Goal: Task Accomplishment & Management: Use online tool/utility

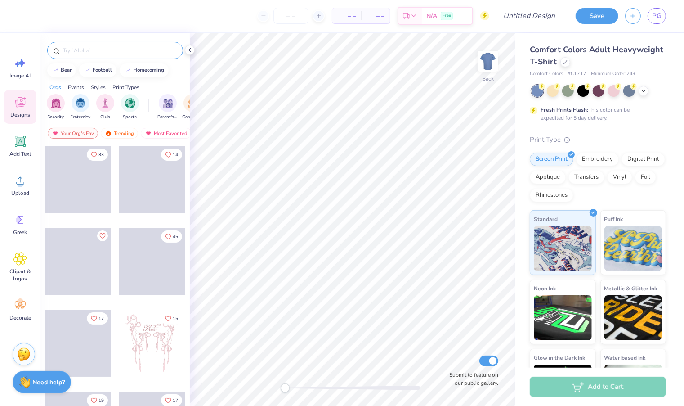
click at [120, 48] on input "text" at bounding box center [119, 50] width 115 height 9
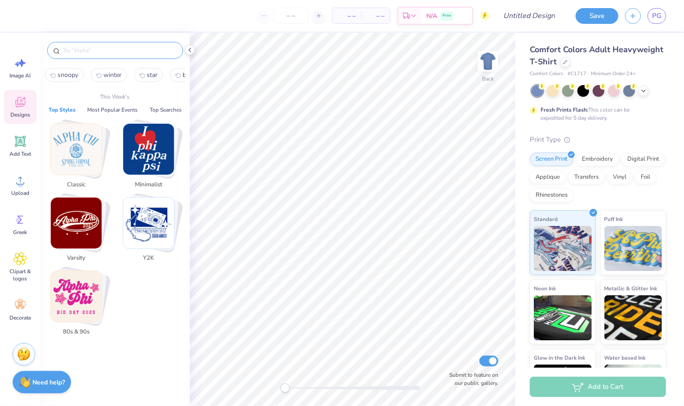
type input "a"
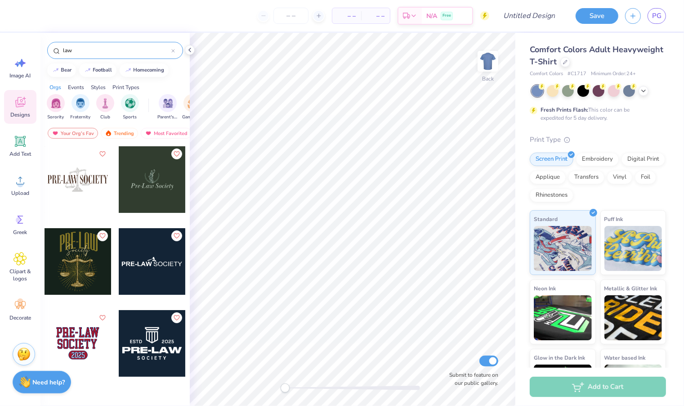
click at [77, 262] on div at bounding box center [78, 261] width 67 height 67
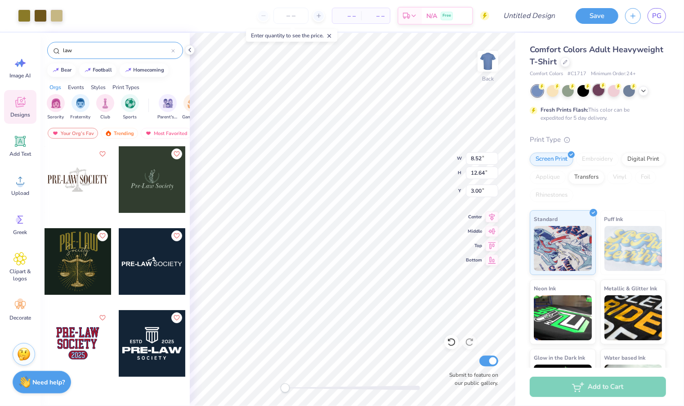
click at [603, 93] on div at bounding box center [599, 90] width 12 height 12
click at [583, 91] on div at bounding box center [584, 90] width 12 height 12
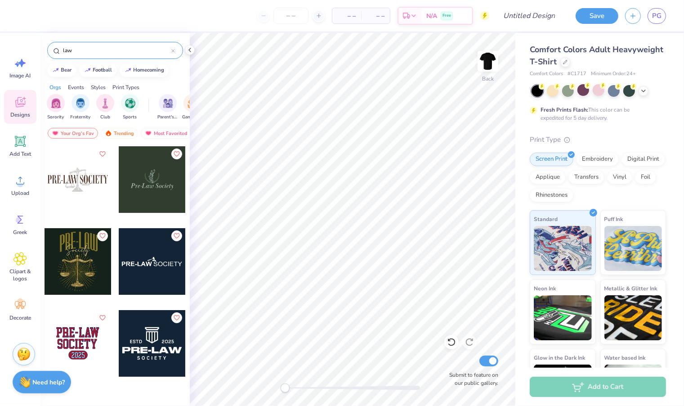
click at [104, 45] on div "law" at bounding box center [115, 50] width 136 height 17
click at [104, 50] on input "law" at bounding box center [116, 50] width 109 height 9
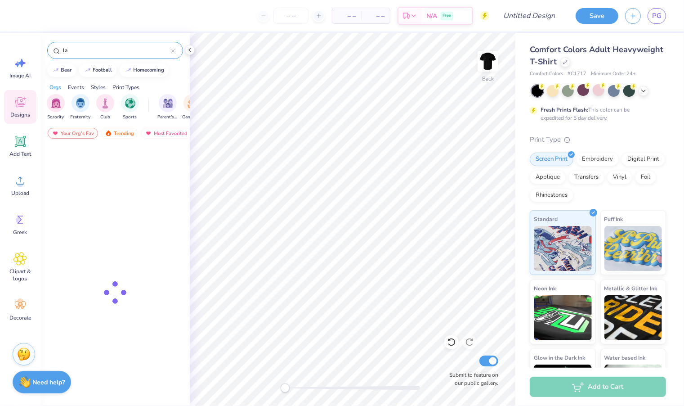
type input "l"
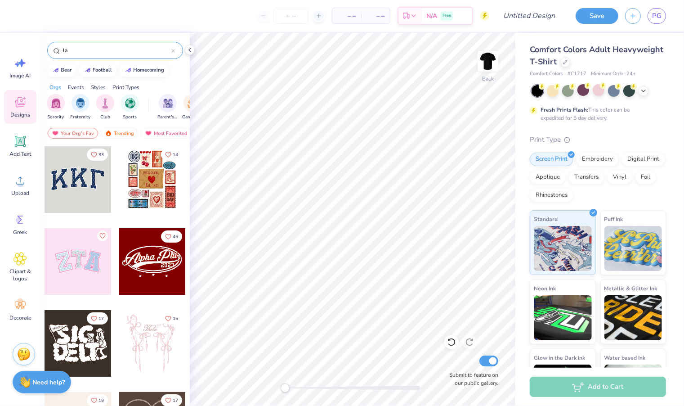
type input "law"
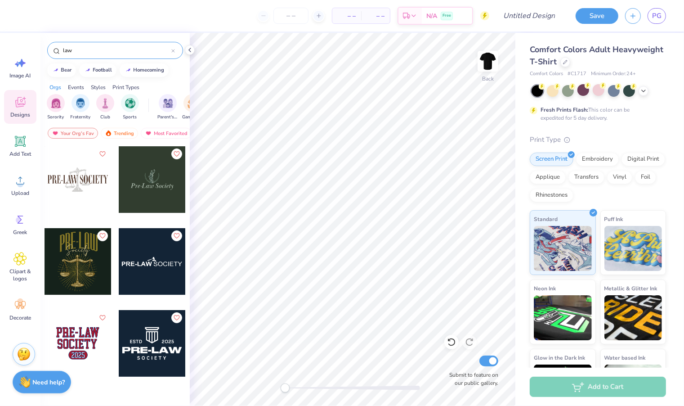
drag, startPoint x: 113, startPoint y: 50, endPoint x: 41, endPoint y: 50, distance: 71.1
click at [41, 50] on div "law" at bounding box center [115, 48] width 149 height 31
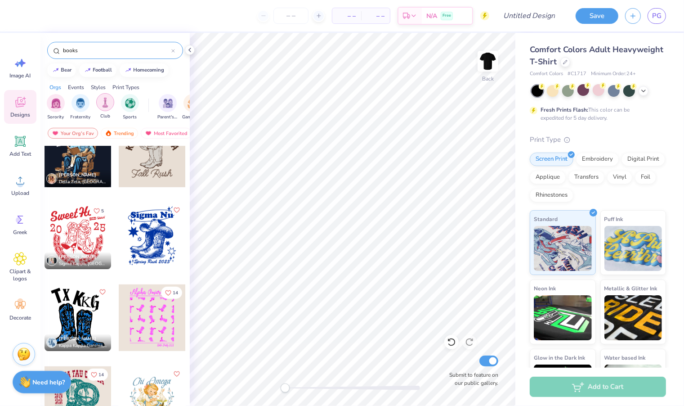
scroll to position [442, 0]
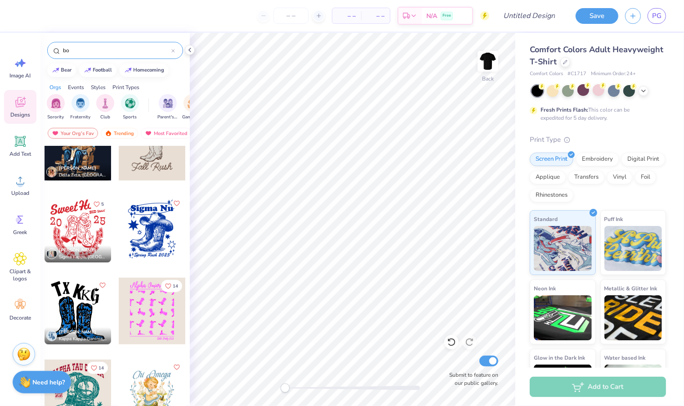
type input "b"
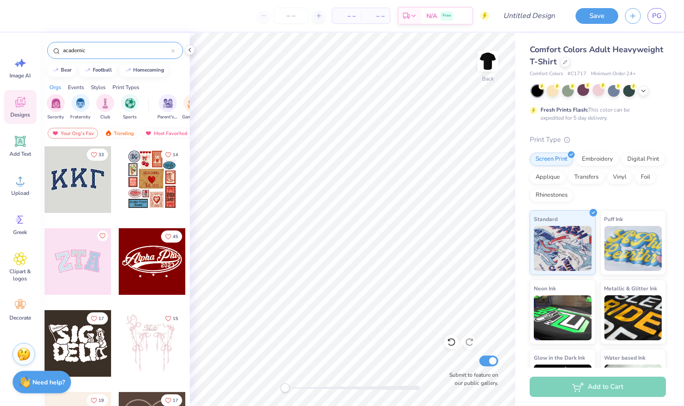
type input "academic"
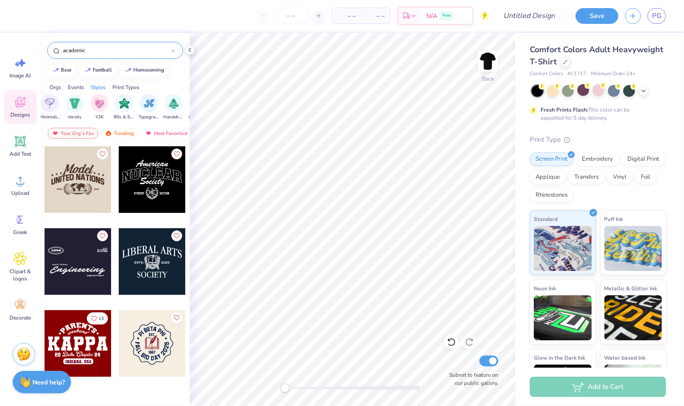
scroll to position [0, 444]
click at [137, 108] on div "filter for Varsity" at bounding box center [133, 102] width 18 height 18
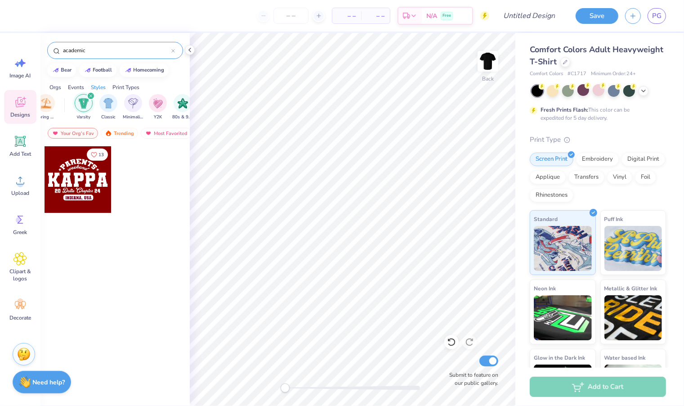
click at [172, 50] on icon at bounding box center [173, 51] width 3 height 3
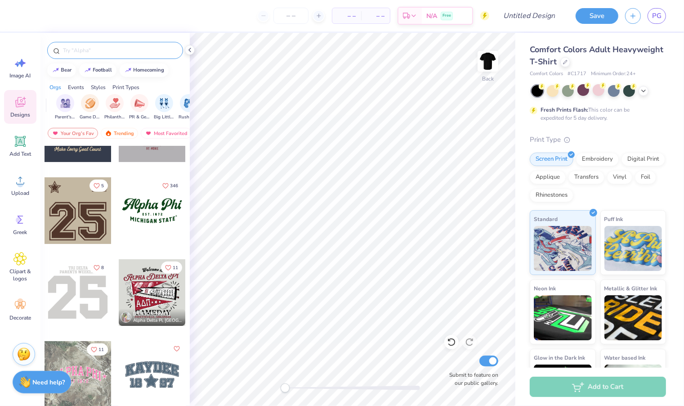
scroll to position [0, 0]
click at [61, 106] on div "filter for Sorority" at bounding box center [56, 102] width 18 height 18
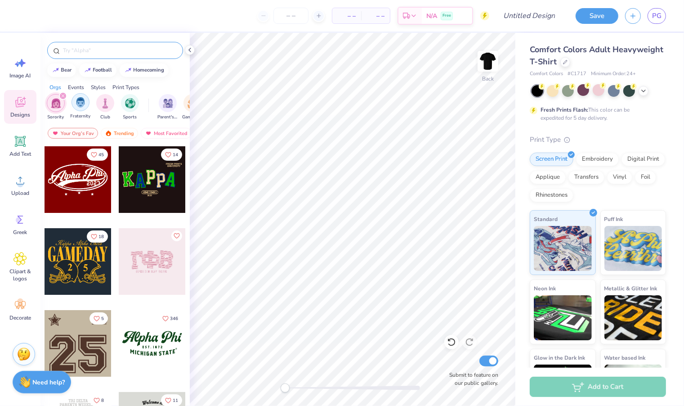
click at [80, 100] on img "filter for Fraternity" at bounding box center [81, 102] width 10 height 10
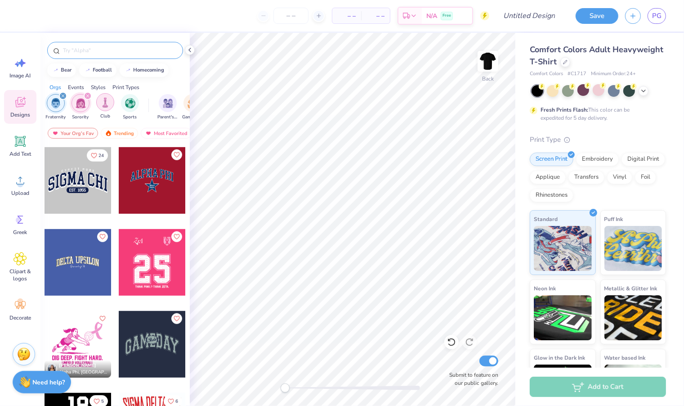
scroll to position [433, 0]
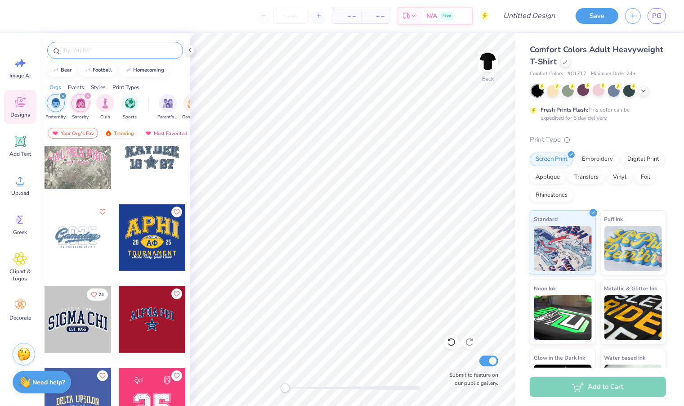
click at [90, 92] on div "filter for Sorority" at bounding box center [88, 96] width 8 height 8
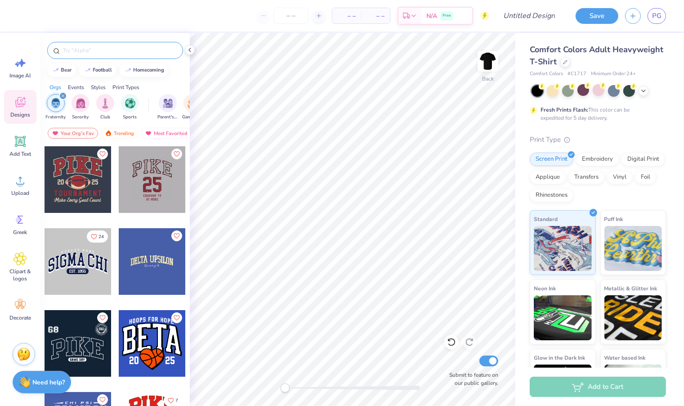
click at [63, 94] on icon "filter for Fraternity" at bounding box center [63, 96] width 4 height 4
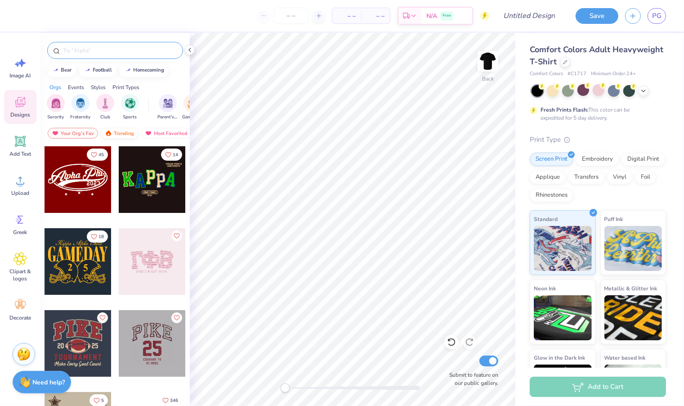
click at [117, 131] on div "Trending" at bounding box center [119, 133] width 37 height 11
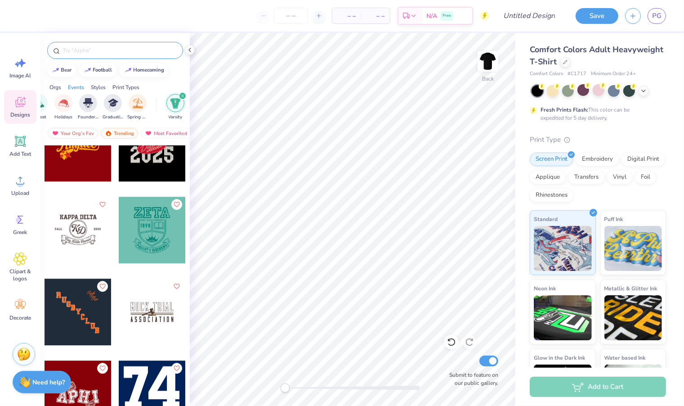
scroll to position [0, 379]
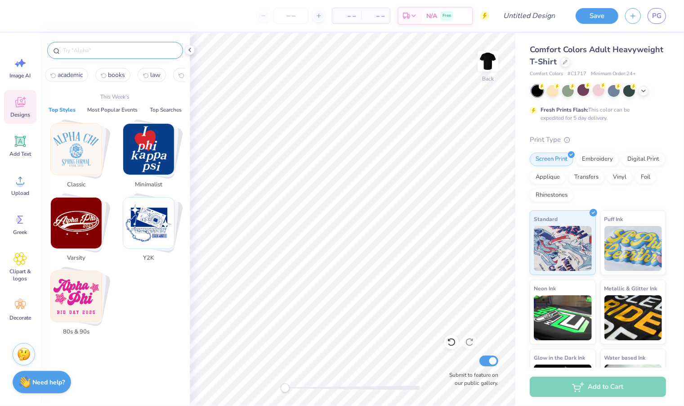
click at [95, 49] on input "text" at bounding box center [119, 50] width 115 height 9
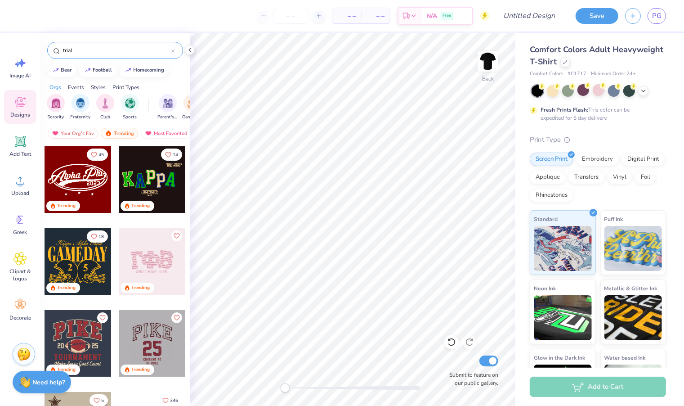
type input "trial"
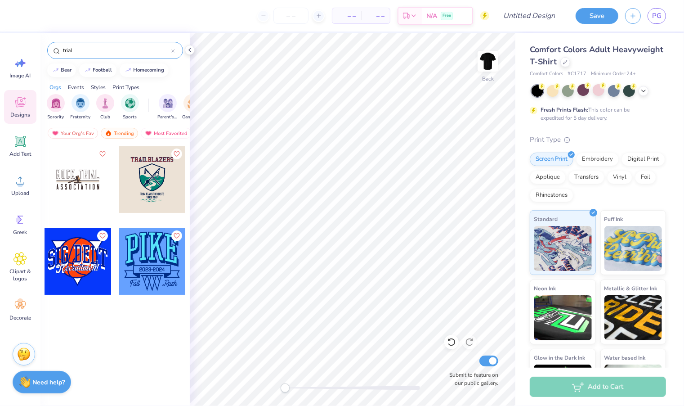
click at [82, 168] on div at bounding box center [78, 179] width 67 height 67
click at [75, 174] on div at bounding box center [78, 179] width 67 height 67
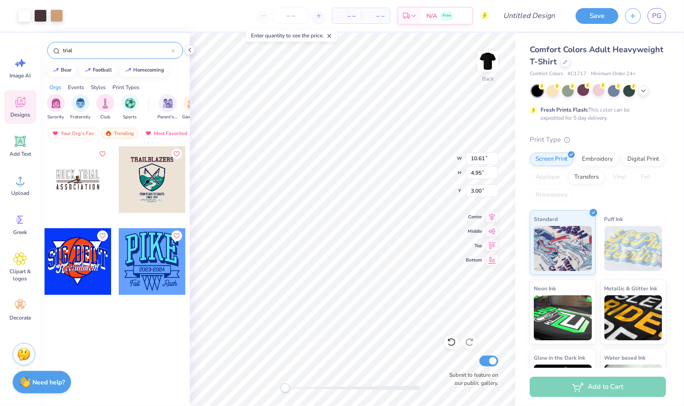
type input "10.61"
type input "4.95"
click at [552, 87] on div at bounding box center [553, 90] width 12 height 12
type input "5.55"
click at [569, 63] on div at bounding box center [566, 61] width 10 height 10
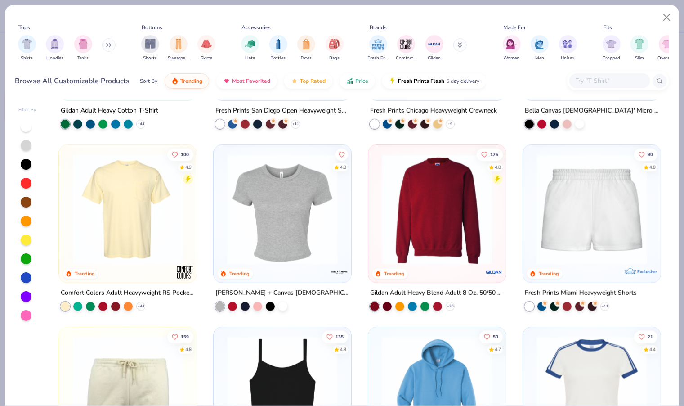
scroll to position [511, 0]
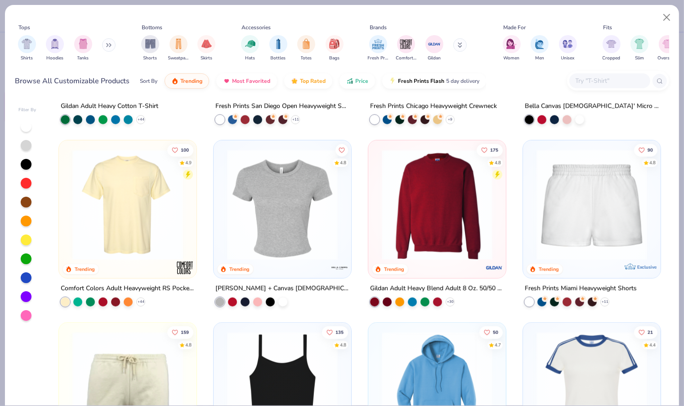
click at [425, 194] on img at bounding box center [438, 204] width 120 height 111
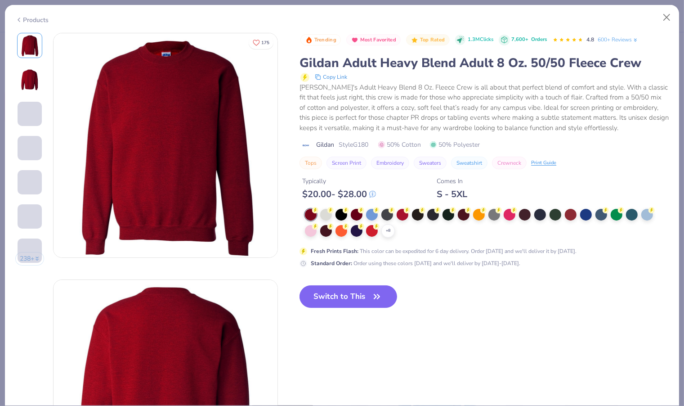
click at [355, 307] on div "Switch to This" at bounding box center [349, 303] width 98 height 37
click at [353, 297] on button "Switch to This" at bounding box center [349, 296] width 98 height 23
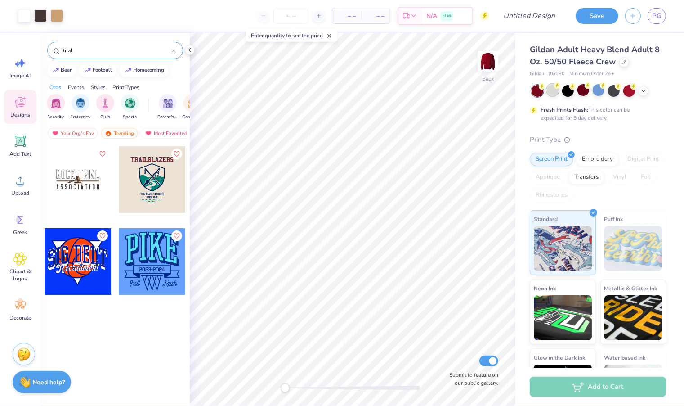
click at [555, 91] on div at bounding box center [553, 90] width 12 height 12
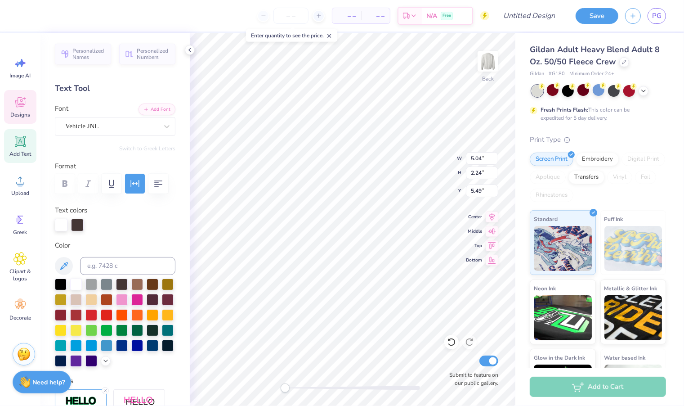
type input "4.52"
type input "5.45"
type textarea "M"
type textarea "Board of advocates"
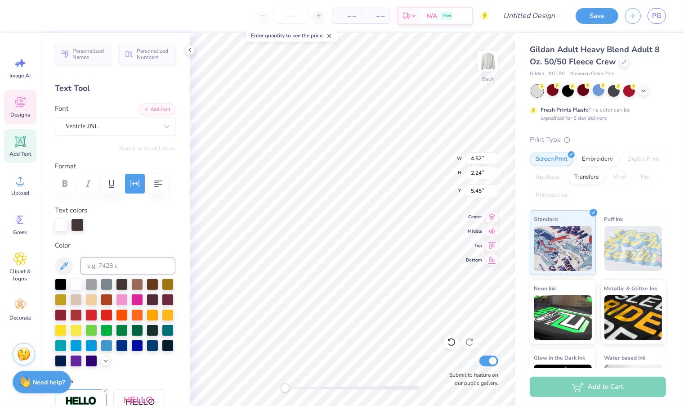
scroll to position [0, 0]
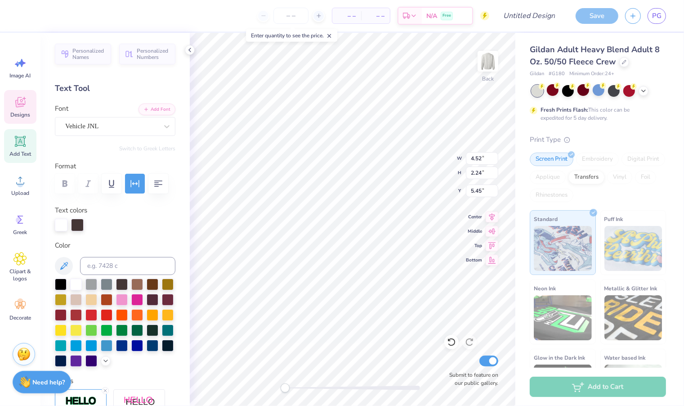
type input "5.04"
type input "5.48"
type input "11.91"
type input "1.36"
type input "6.07"
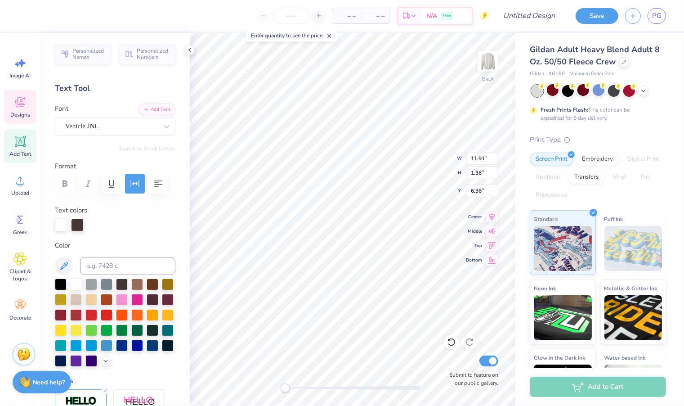
scroll to position [0, 1]
type textarea "Board of advocates"
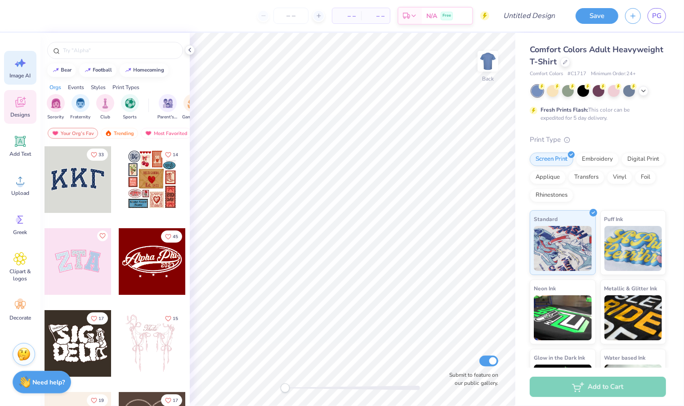
click at [24, 63] on icon at bounding box center [22, 63] width 8 height 8
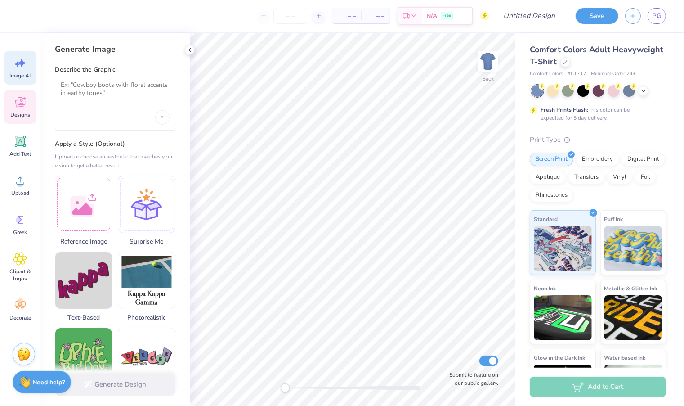
click at [24, 112] on span "Designs" at bounding box center [20, 114] width 20 height 7
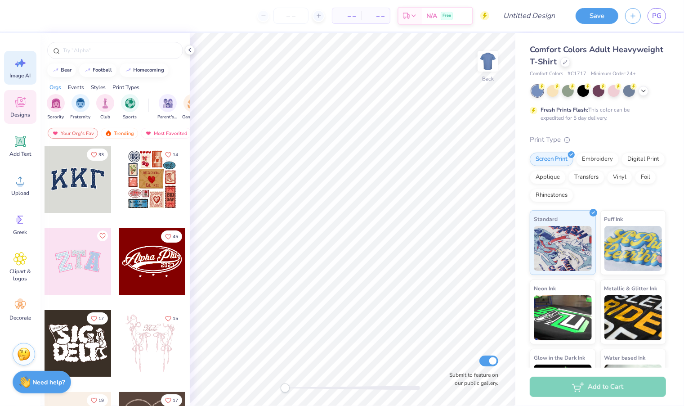
click at [32, 53] on div "Image AI" at bounding box center [20, 68] width 32 height 34
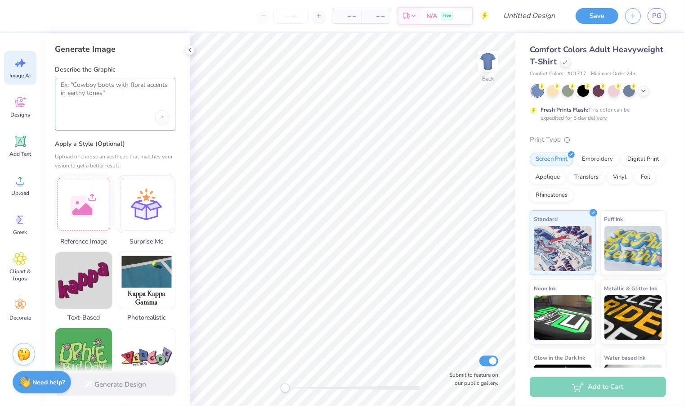
click at [79, 103] on div at bounding box center [115, 104] width 121 height 53
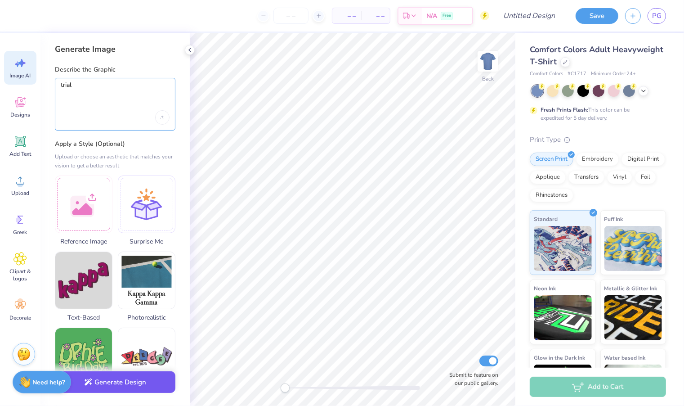
type textarea "trial"
click at [109, 380] on button "Generate Design" at bounding box center [115, 382] width 121 height 22
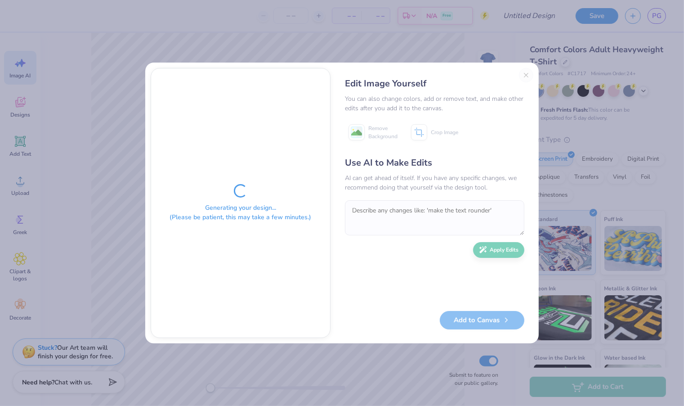
click at [527, 75] on div "Edit Image Yourself You can also change colors, add or remove text, and make ot…" at bounding box center [435, 203] width 198 height 270
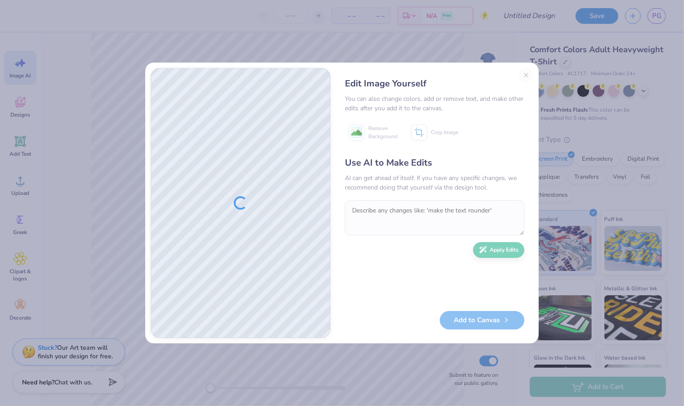
click at [528, 77] on div "Edit Image Yourself You can also change colors, add or remove text, and make ot…" at bounding box center [435, 203] width 198 height 270
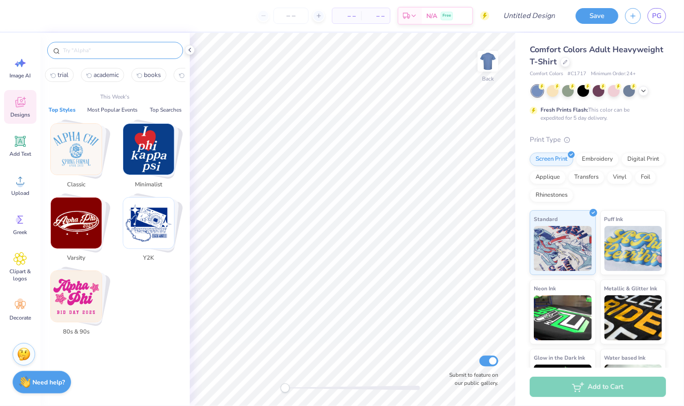
click at [81, 50] on input "text" at bounding box center [119, 50] width 115 height 9
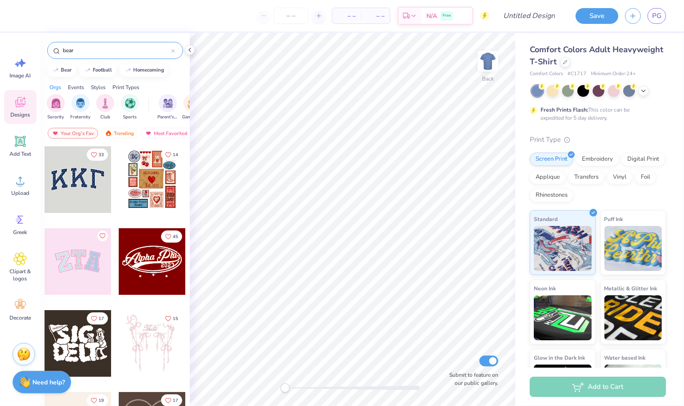
type input "bear"
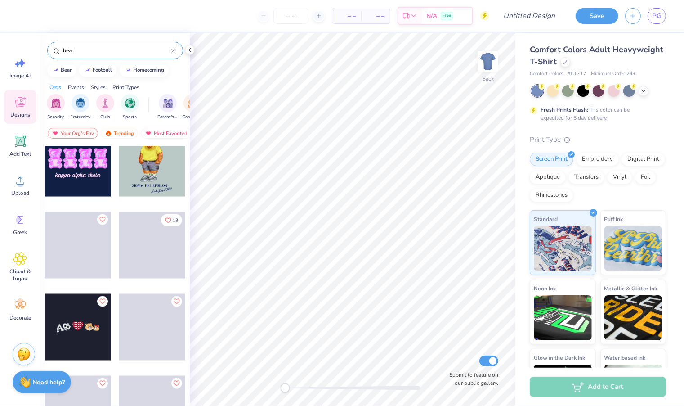
scroll to position [1245, 0]
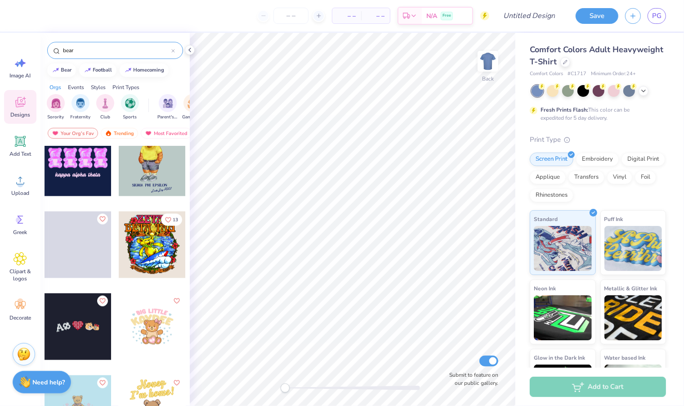
drag, startPoint x: 124, startPoint y: 46, endPoint x: 48, endPoint y: 46, distance: 76.1
click at [48, 46] on div "bear" at bounding box center [115, 50] width 136 height 17
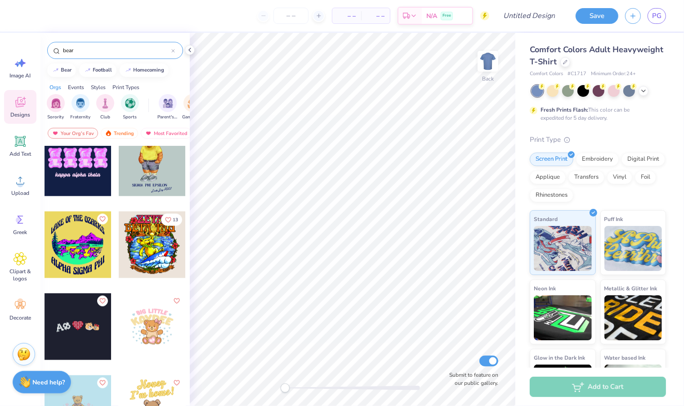
click at [173, 50] on icon at bounding box center [173, 51] width 3 height 3
type input "judge"
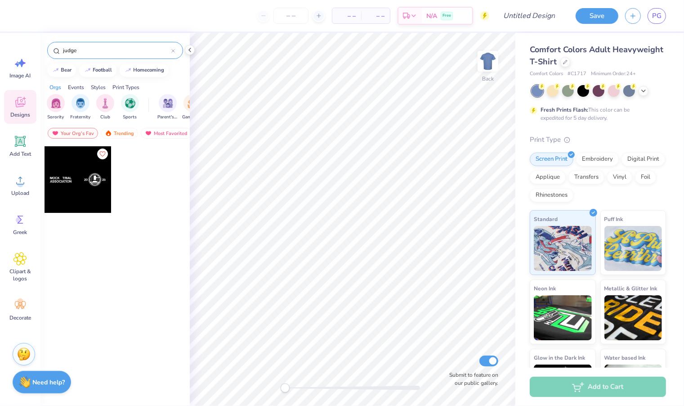
click at [173, 50] on icon at bounding box center [173, 51] width 4 height 4
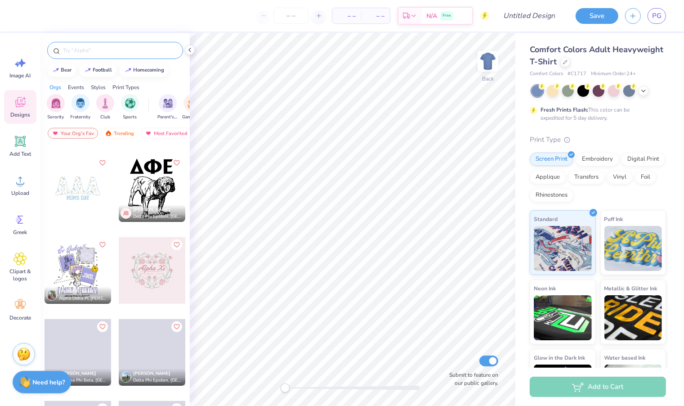
scroll to position [8675, 0]
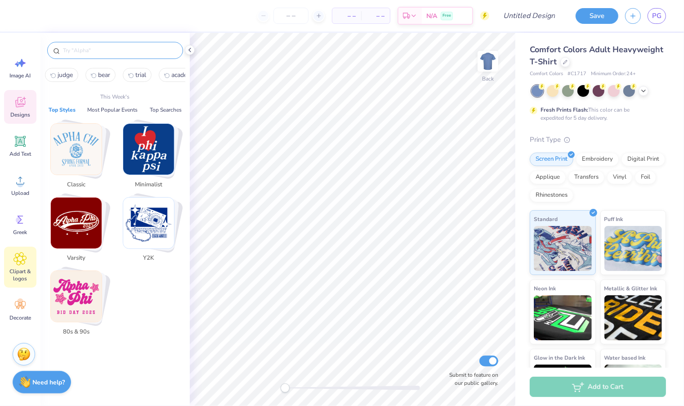
click at [18, 277] on span "Clipart & logos" at bounding box center [20, 275] width 30 height 14
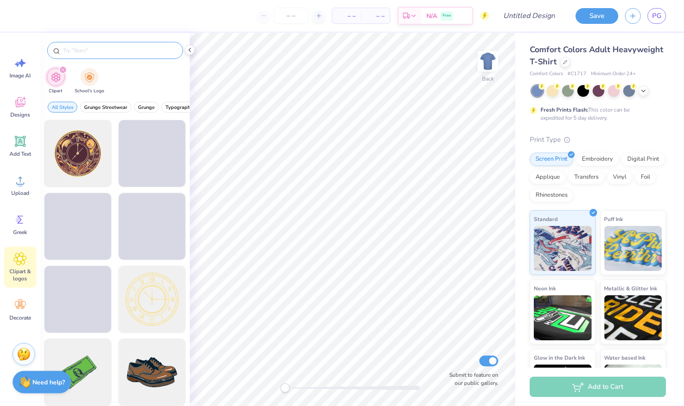
type input "h"
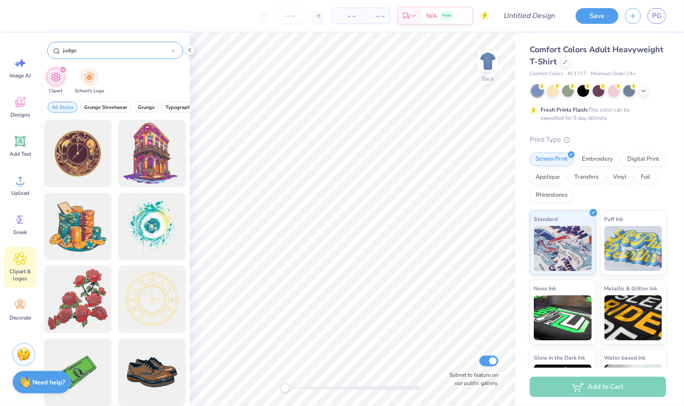
type input "judge"
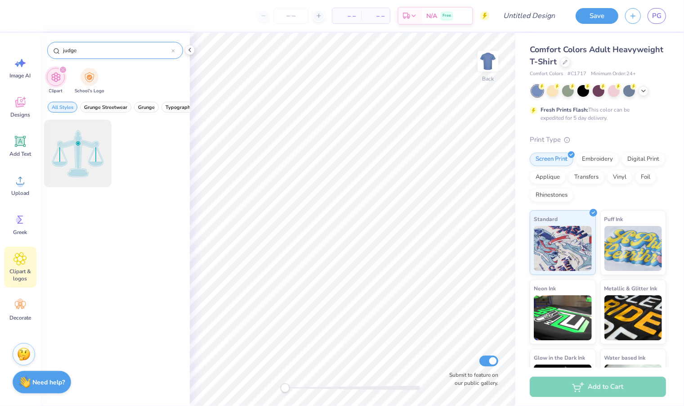
click at [172, 45] on div "judge" at bounding box center [115, 50] width 136 height 17
click at [174, 53] on div at bounding box center [173, 50] width 4 height 8
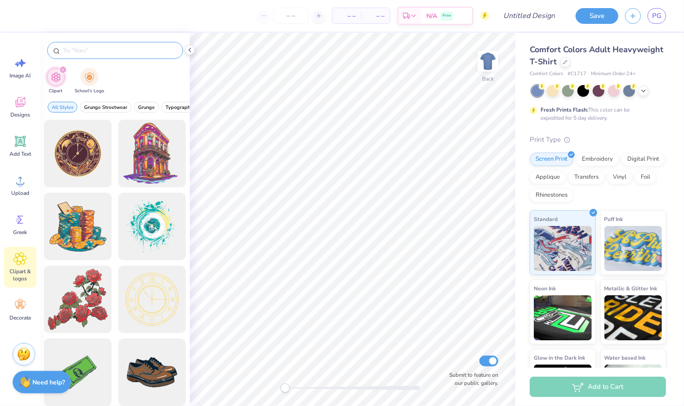
click at [164, 52] on input "text" at bounding box center [119, 50] width 115 height 9
type input "trial"
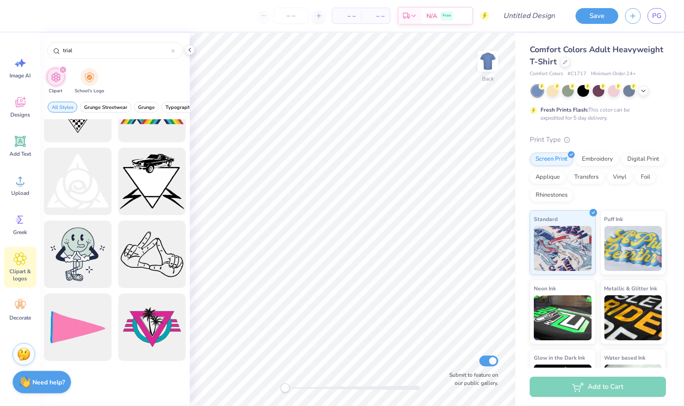
scroll to position [0, 0]
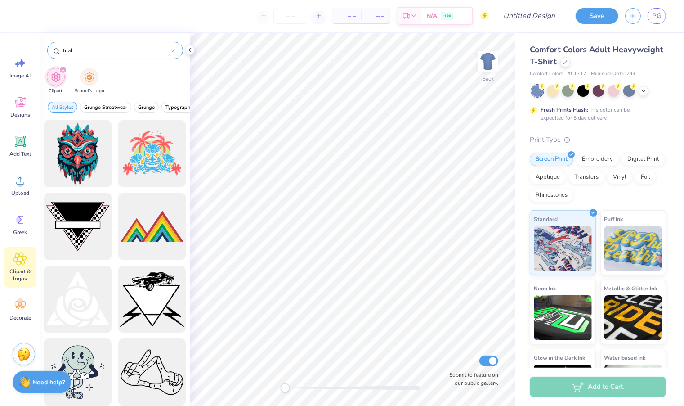
click at [171, 51] on input "trial" at bounding box center [116, 50] width 109 height 9
click at [173, 51] on icon at bounding box center [173, 51] width 4 height 4
type input "books"
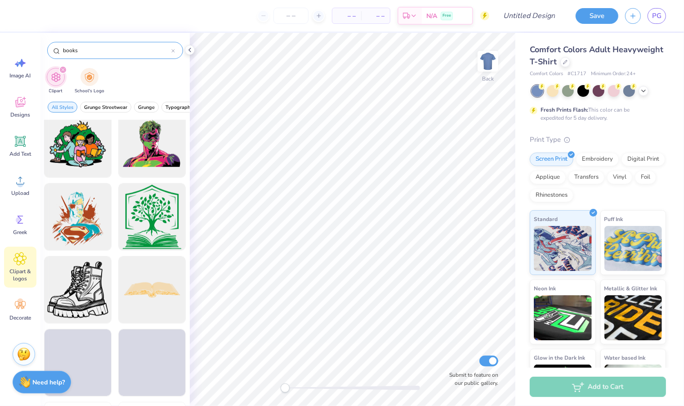
scroll to position [887, 0]
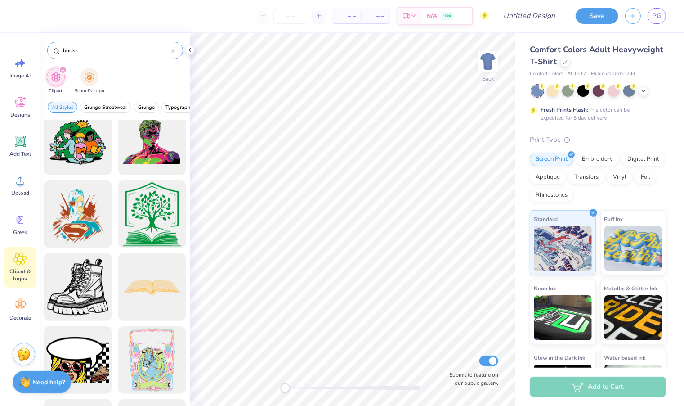
click at [171, 50] on input "books" at bounding box center [116, 50] width 109 height 9
click at [174, 51] on icon at bounding box center [173, 51] width 3 height 3
type input "academia"
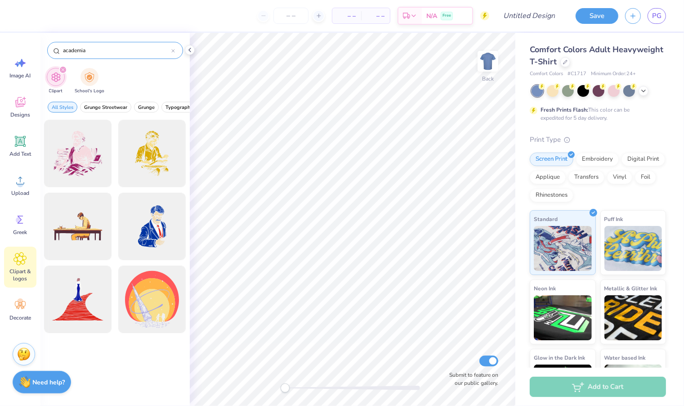
click at [177, 48] on div "academia" at bounding box center [115, 50] width 136 height 17
click at [172, 50] on icon at bounding box center [173, 51] width 3 height 3
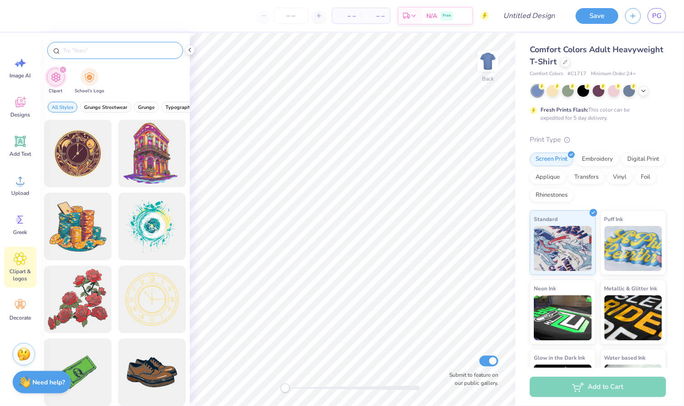
click at [164, 50] on input "text" at bounding box center [119, 50] width 115 height 9
type input "law"
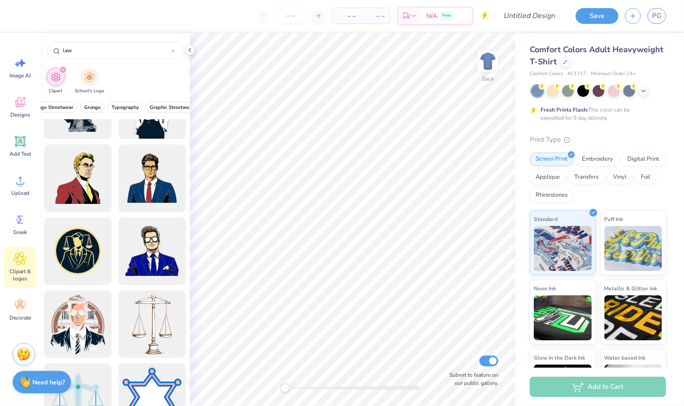
scroll to position [0, 0]
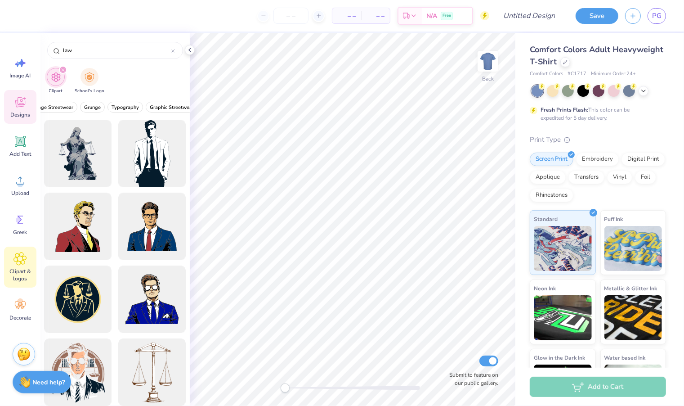
click at [20, 106] on icon at bounding box center [20, 102] width 10 height 10
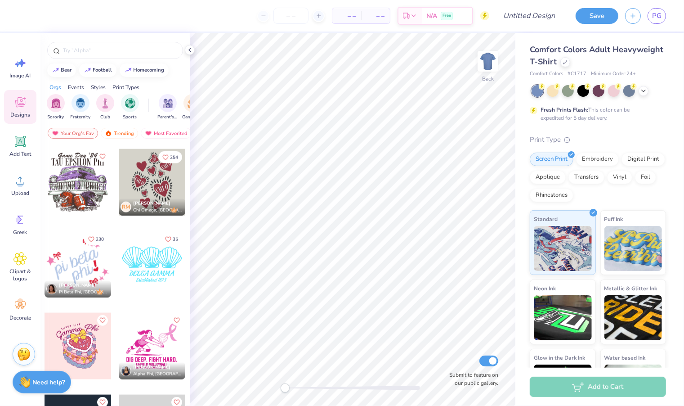
scroll to position [3646, 0]
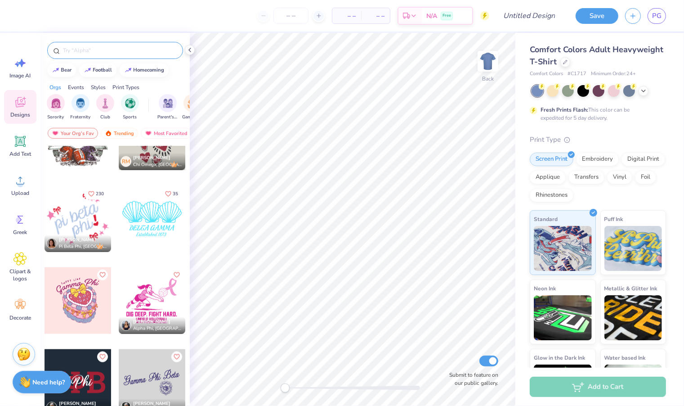
click at [107, 48] on input "text" at bounding box center [119, 50] width 115 height 9
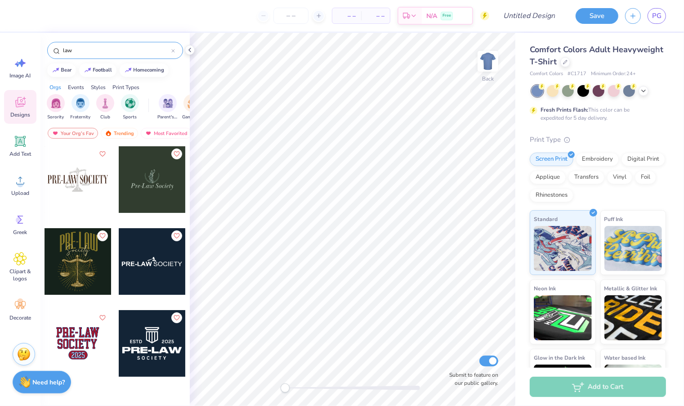
click at [153, 175] on div at bounding box center [152, 179] width 67 height 67
click at [106, 45] on div "law" at bounding box center [115, 50] width 136 height 17
drag, startPoint x: 81, startPoint y: 55, endPoint x: 41, endPoint y: 55, distance: 40.1
click at [41, 55] on div "law" at bounding box center [115, 48] width 149 height 31
click at [84, 47] on input "law" at bounding box center [116, 50] width 109 height 9
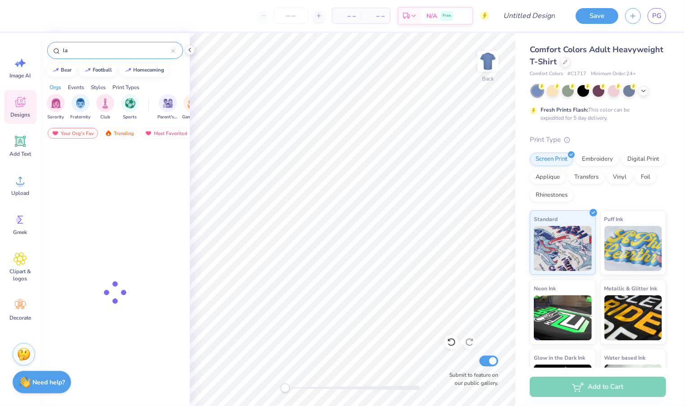
type input "l"
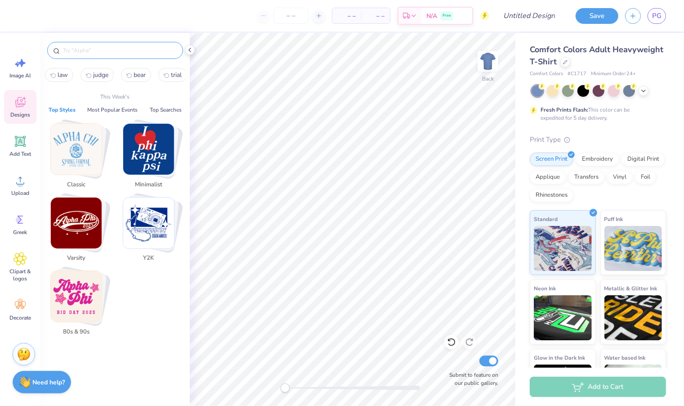
click at [83, 47] on input "text" at bounding box center [119, 50] width 115 height 9
click at [82, 145] on img "Stack Card Button Classic" at bounding box center [76, 149] width 51 height 51
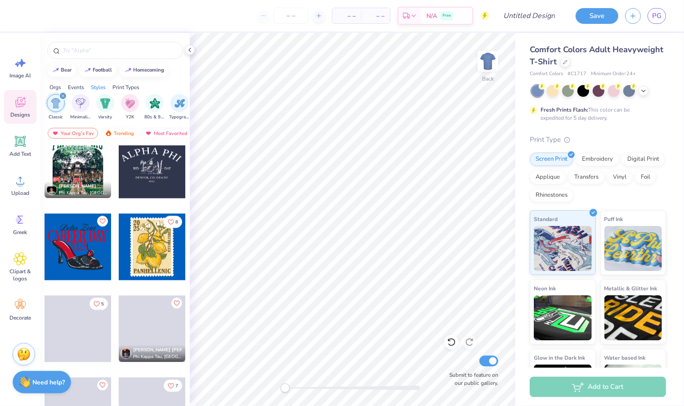
scroll to position [4278, 0]
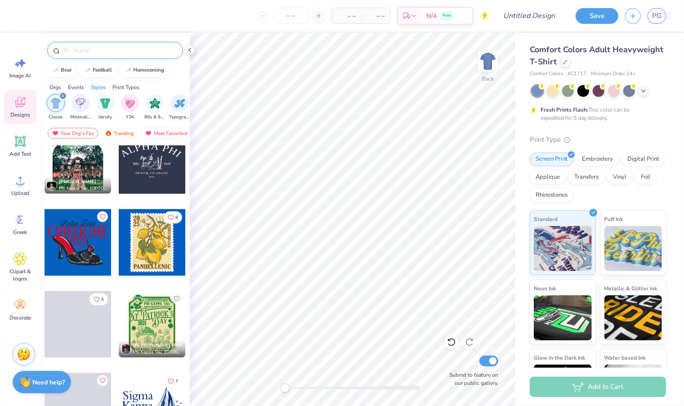
click at [121, 49] on input "text" at bounding box center [119, 50] width 115 height 9
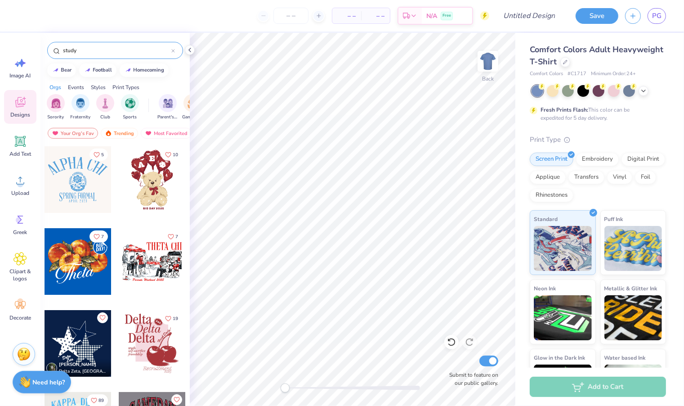
type input "study"
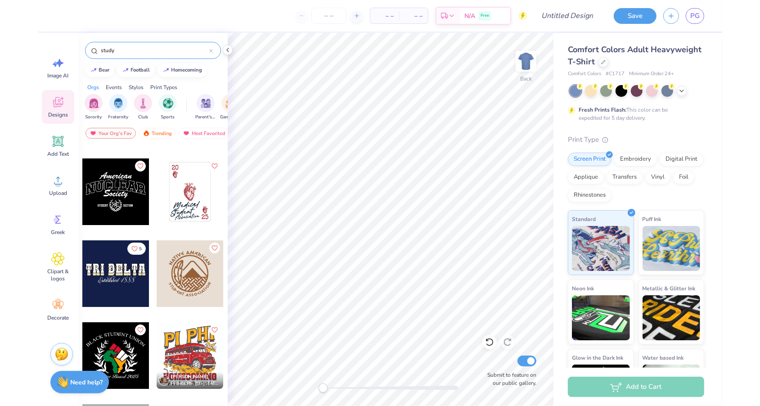
scroll to position [0, 0]
